Goal: Task Accomplishment & Management: Manage account settings

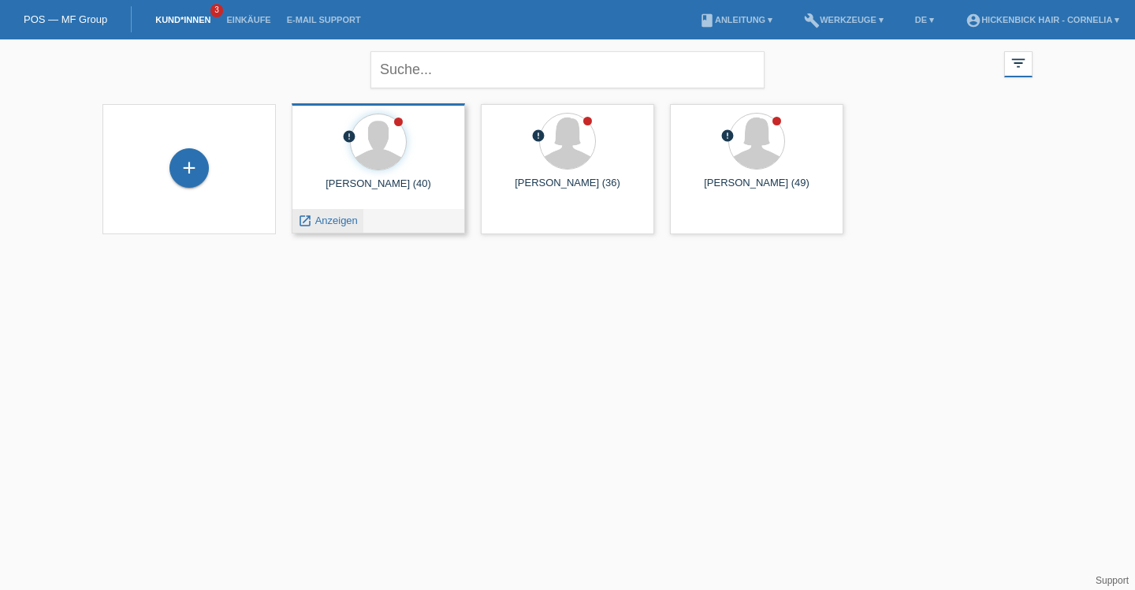
click at [311, 217] on icon "launch" at bounding box center [305, 221] width 14 height 14
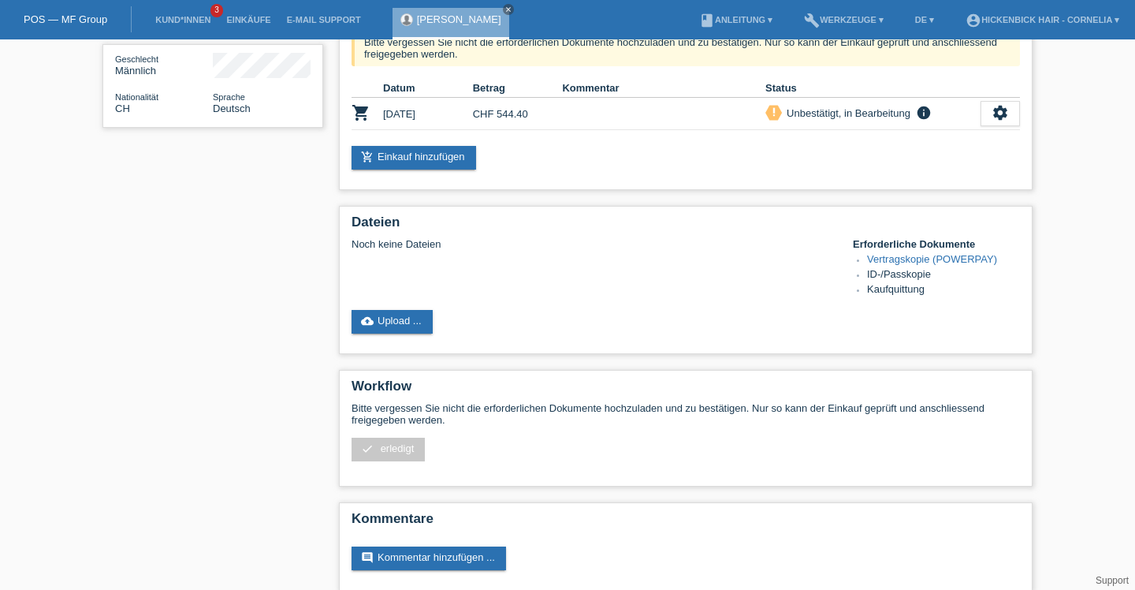
scroll to position [268, 0]
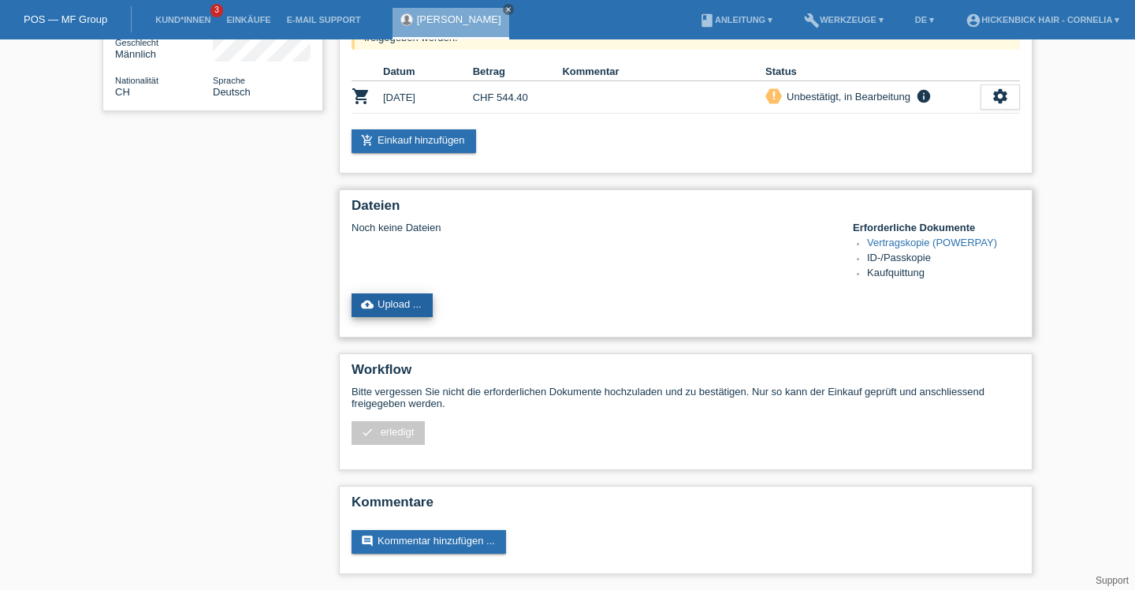
click at [403, 299] on link "cloud_upload Upload ..." at bounding box center [392, 305] width 81 height 24
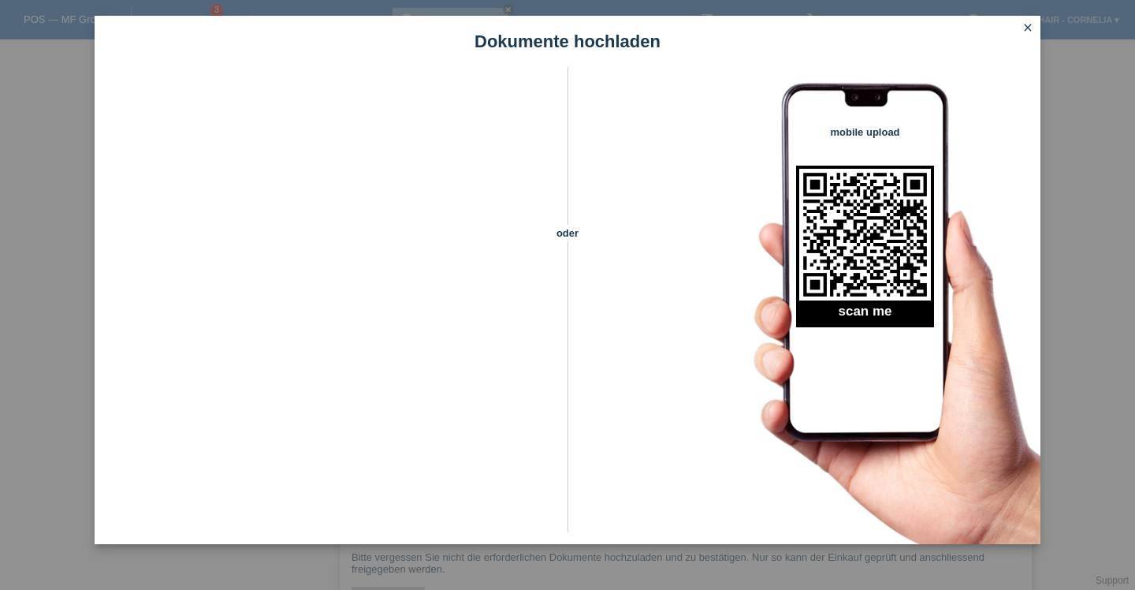
scroll to position [0, 0]
click at [1023, 26] on icon "close" at bounding box center [1028, 27] width 13 height 13
